Goal: Task Accomplishment & Management: Manage account settings

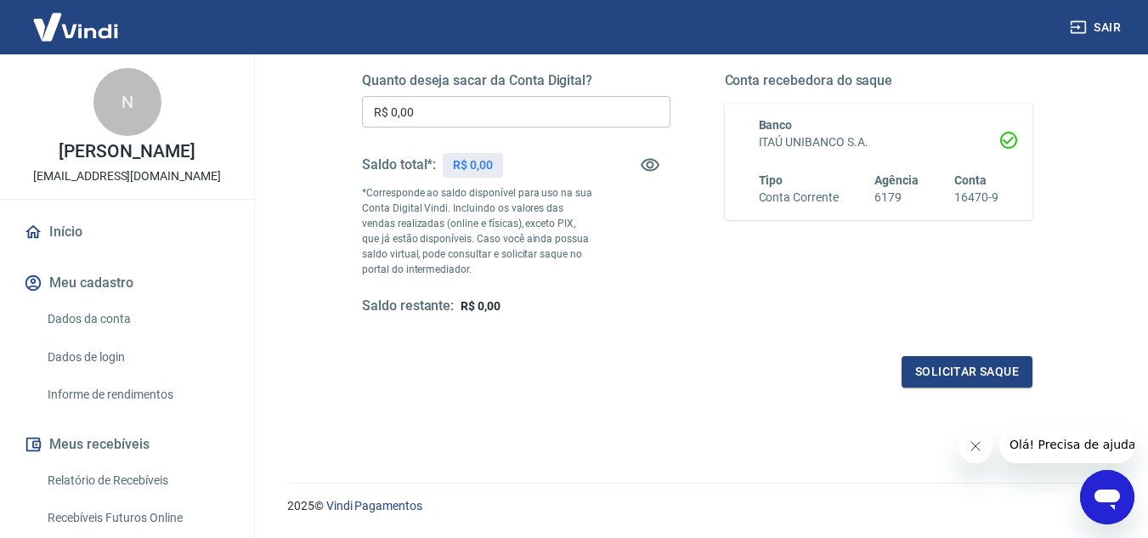
scroll to position [318, 0]
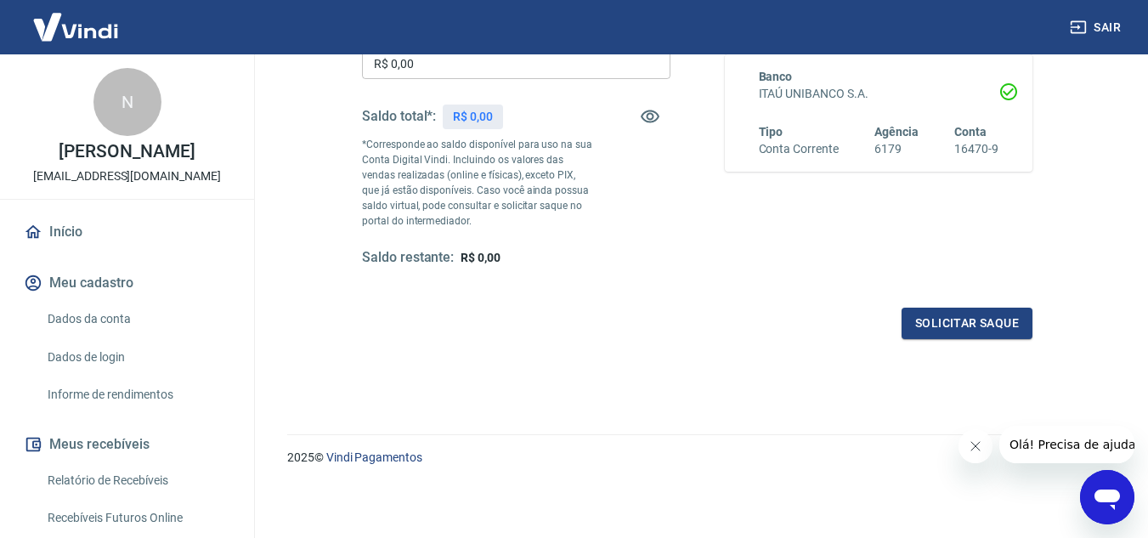
click at [1126, 240] on div "Saque Histórico de saques A partir de agora, o histórico de saques será disponi…" at bounding box center [697, 75] width 861 height 677
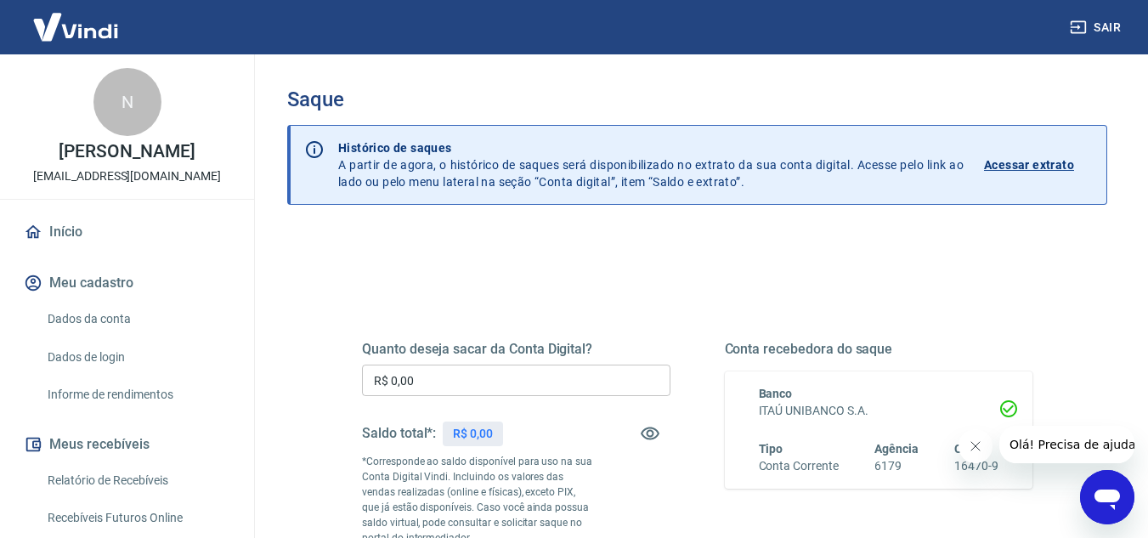
scroll to position [0, 0]
click at [1112, 279] on div "Saque Histórico de saques A partir de agora, o histórico de saques será disponi…" at bounding box center [697, 392] width 861 height 677
click at [770, 253] on div "Quanto deseja sacar da Conta Digital? R$ 0,00 ​ Saldo total*: R$ 0,00 *Correspo…" at bounding box center [697, 544] width 820 height 623
click at [862, 262] on div "Quanto deseja sacar da Conta Digital? R$ 0,00 ​ Saldo total*: R$ 0,00 *Correspo…" at bounding box center [697, 544] width 820 height 623
